Goal: Find specific page/section: Find specific page/section

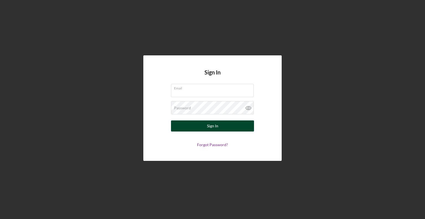
type input "[EMAIL_ADDRESS][DOMAIN_NAME]"
click at [208, 126] on div "Sign In" at bounding box center [212, 125] width 11 height 11
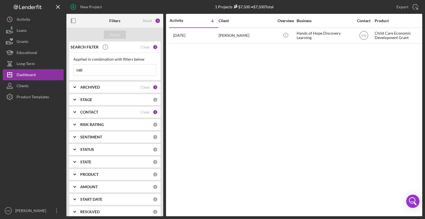
click at [105, 70] on input "cati" at bounding box center [115, 69] width 82 height 11
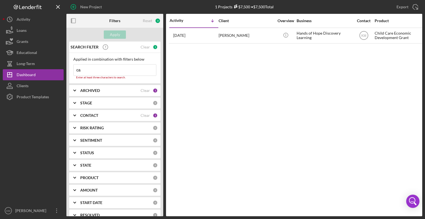
type input "c"
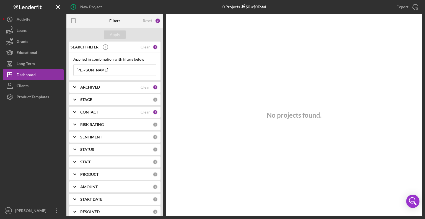
click at [97, 69] on input "[PERSON_NAME]" at bounding box center [115, 69] width 82 height 11
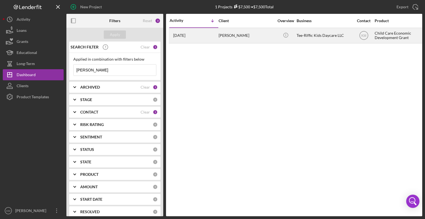
type input "[PERSON_NAME]"
click at [212, 36] on div "[DATE] [PERSON_NAME]" at bounding box center [193, 35] width 48 height 15
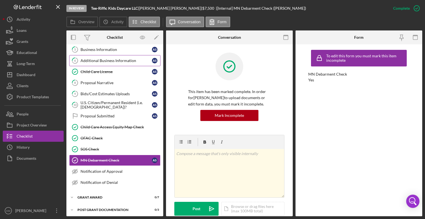
scroll to position [59, 0]
click at [97, 59] on div "Additional Business Information" at bounding box center [115, 60] width 71 height 4
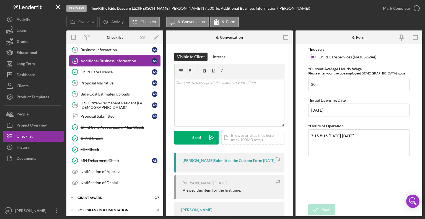
scroll to position [59, 0]
click at [97, 51] on link "5 Business Information A S" at bounding box center [114, 49] width 91 height 11
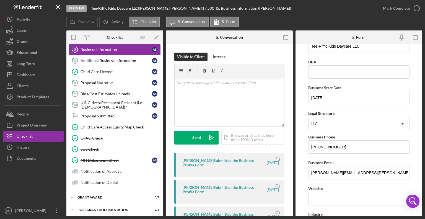
scroll to position [15, 0]
drag, startPoint x: 366, startPoint y: 171, endPoint x: 306, endPoint y: 171, distance: 60.3
click at [306, 171] on form "Business Name Tee-Riffic Kids Daycare LLC DBA Business Start Date [DATE] Legal …" at bounding box center [358, 130] width 127 height 172
